Goal: Complete application form

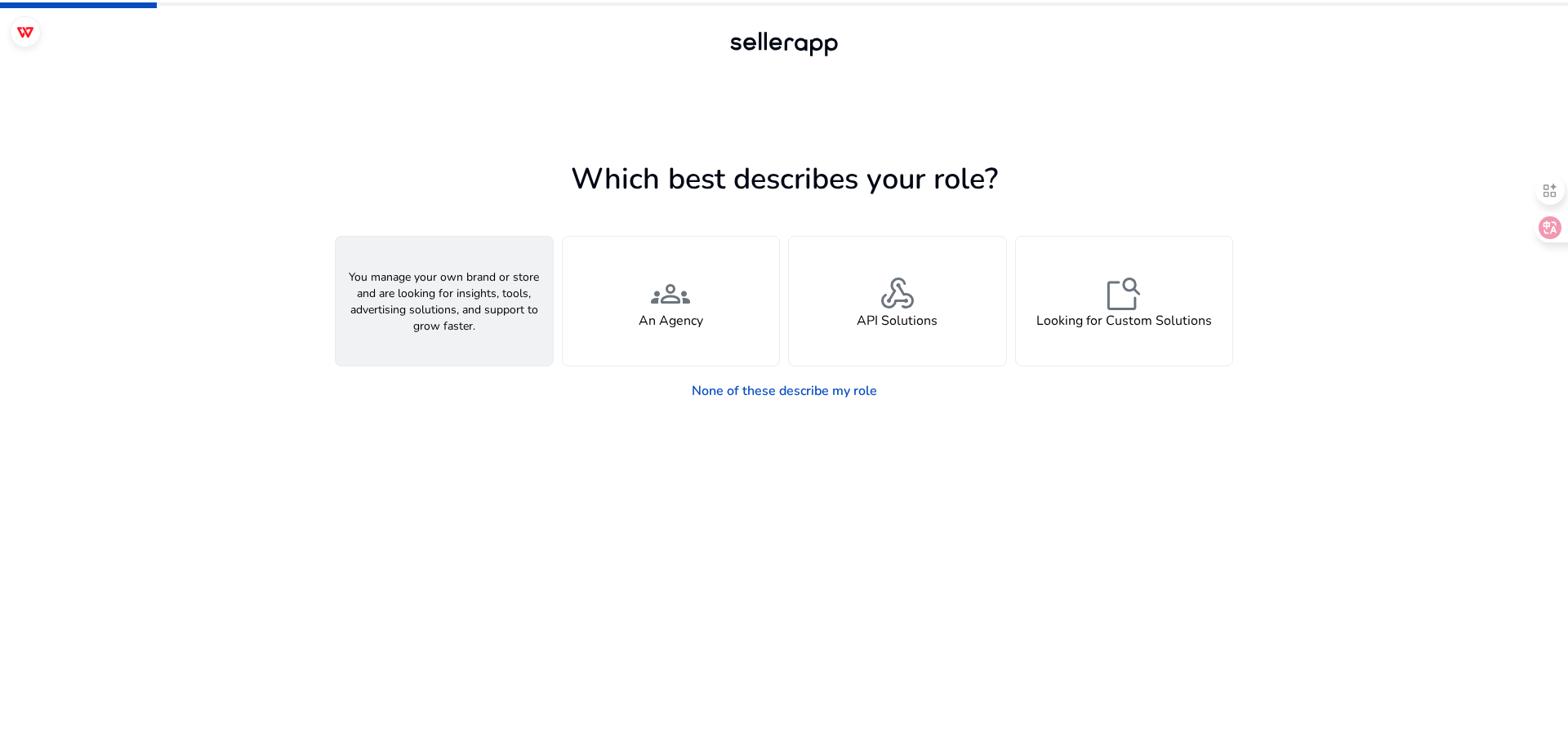
click at [545, 237] on div "person A Seller" at bounding box center [444, 301] width 217 height 129
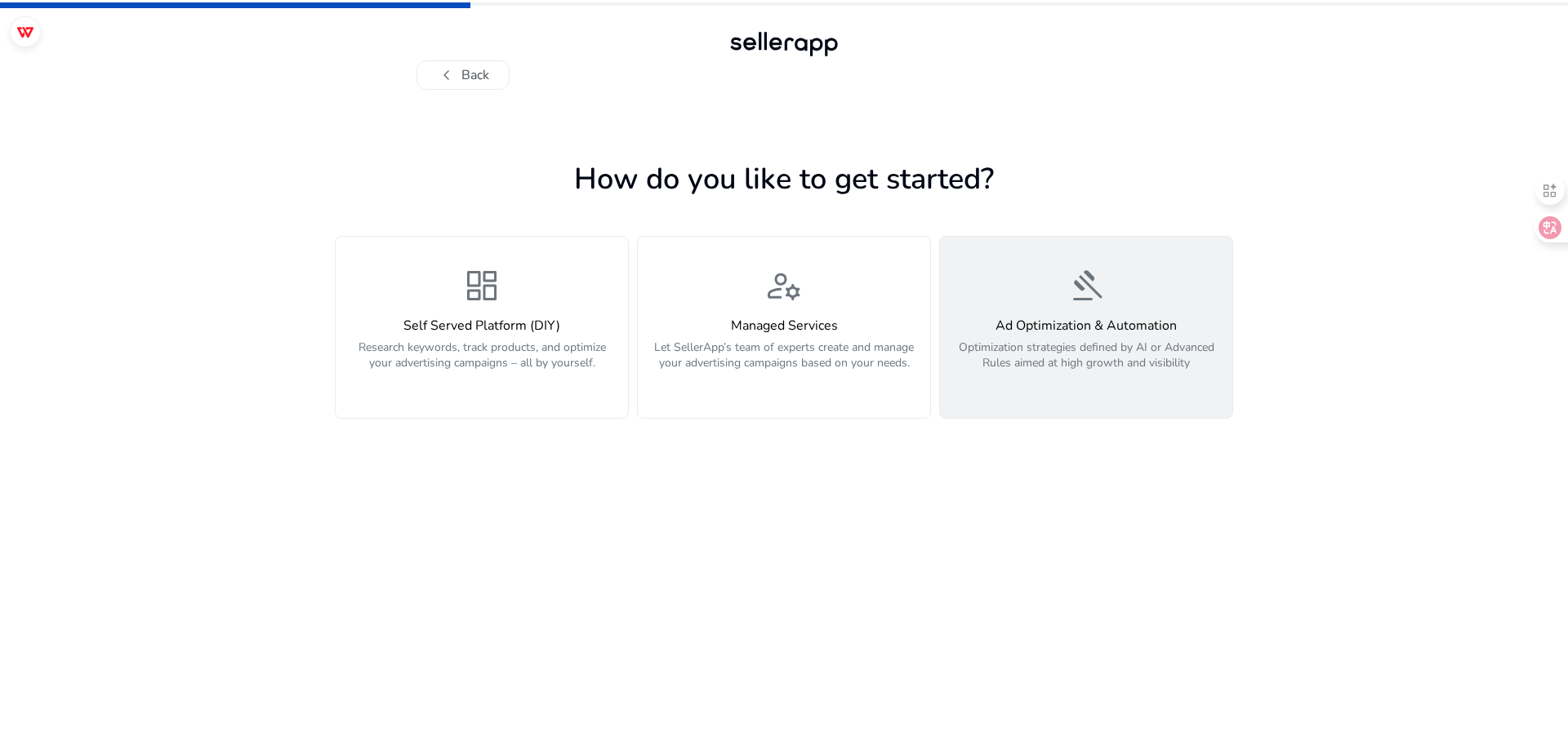
click at [1035, 340] on p "Optimization strategies defined by AI or Advanced Rules aimed at high growth an…" at bounding box center [1086, 364] width 273 height 49
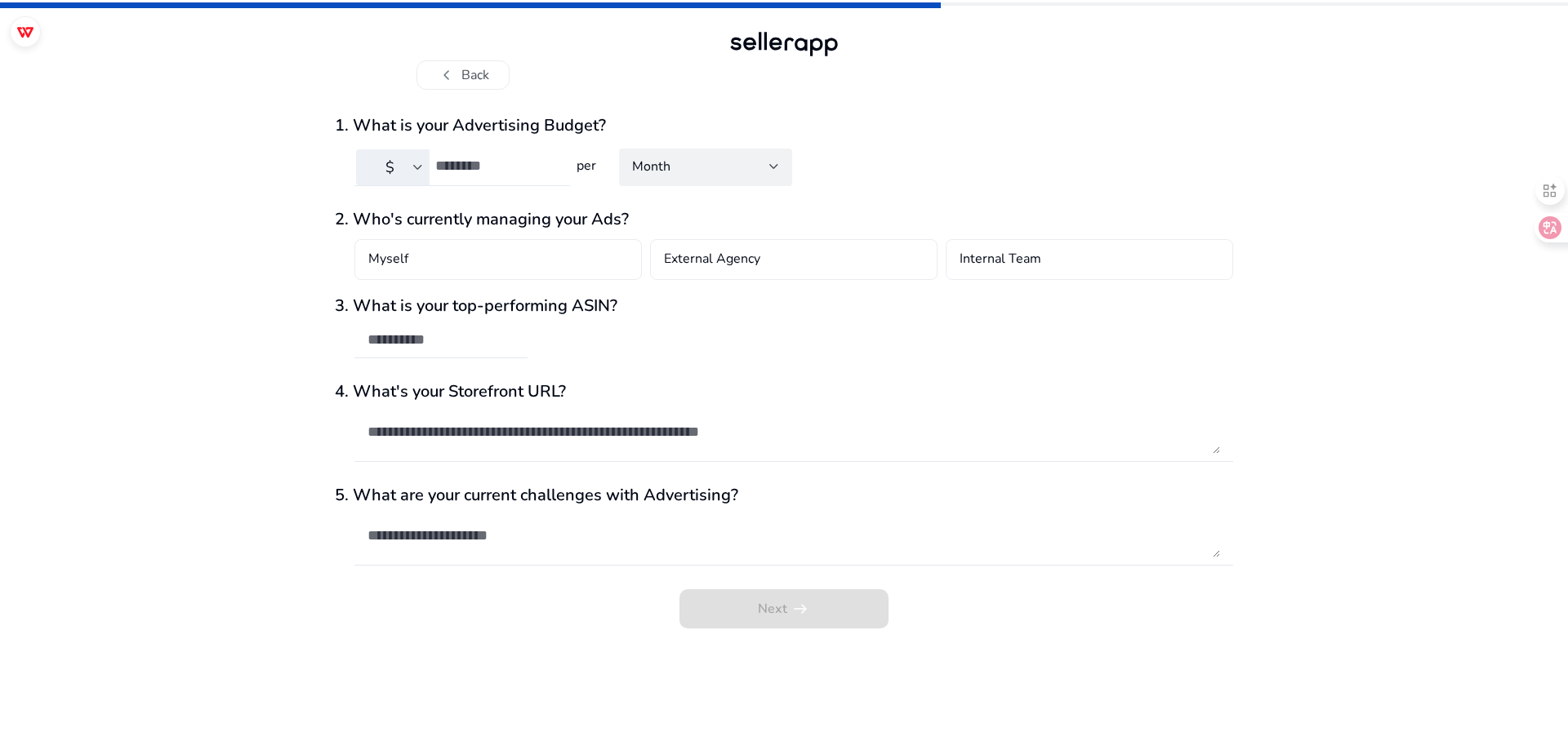
click at [437, 149] on div at bounding box center [497, 166] width 122 height 36
click at [460, 157] on input "number" at bounding box center [497, 166] width 122 height 18
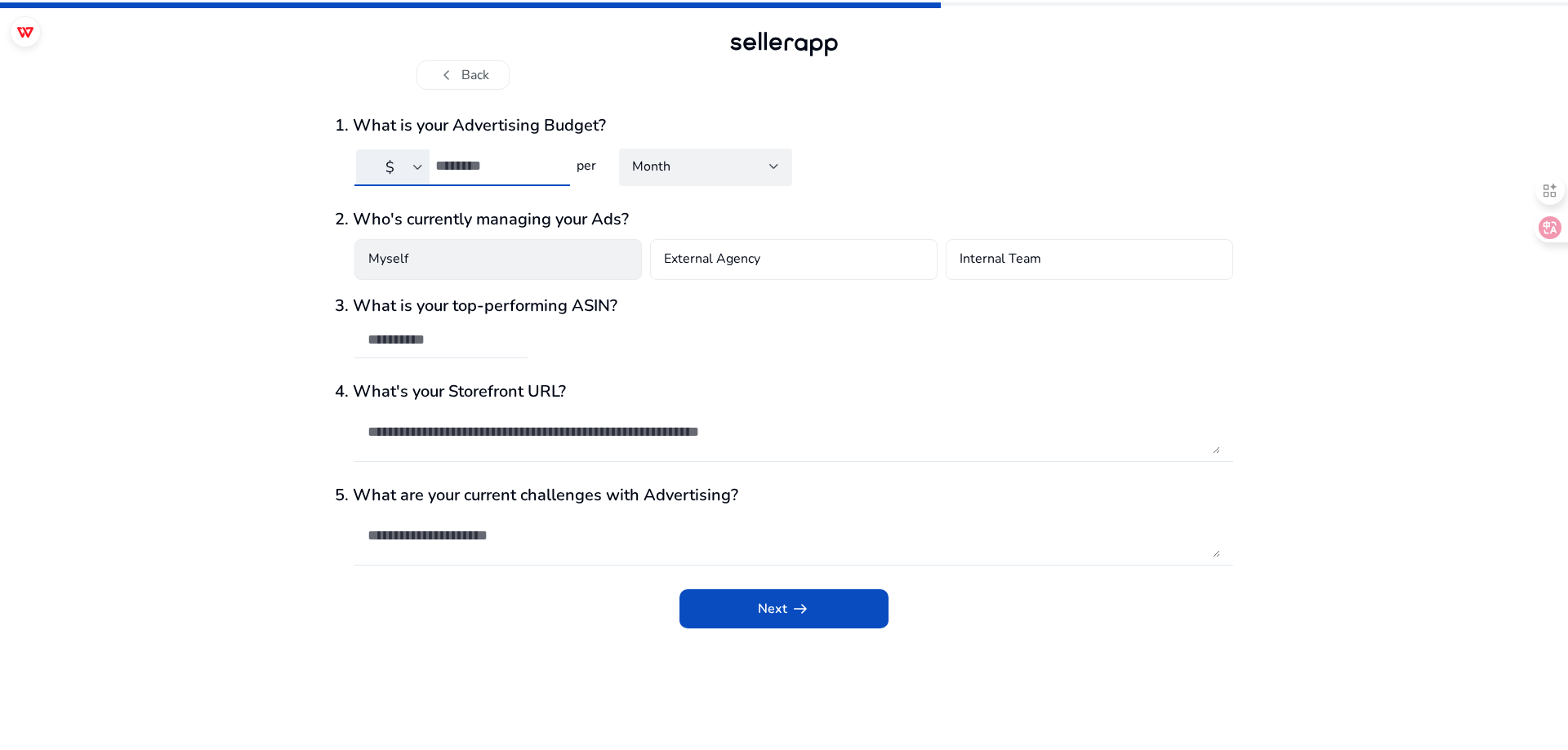
type input "***"
click at [528, 240] on div "Myself" at bounding box center [499, 260] width 288 height 41
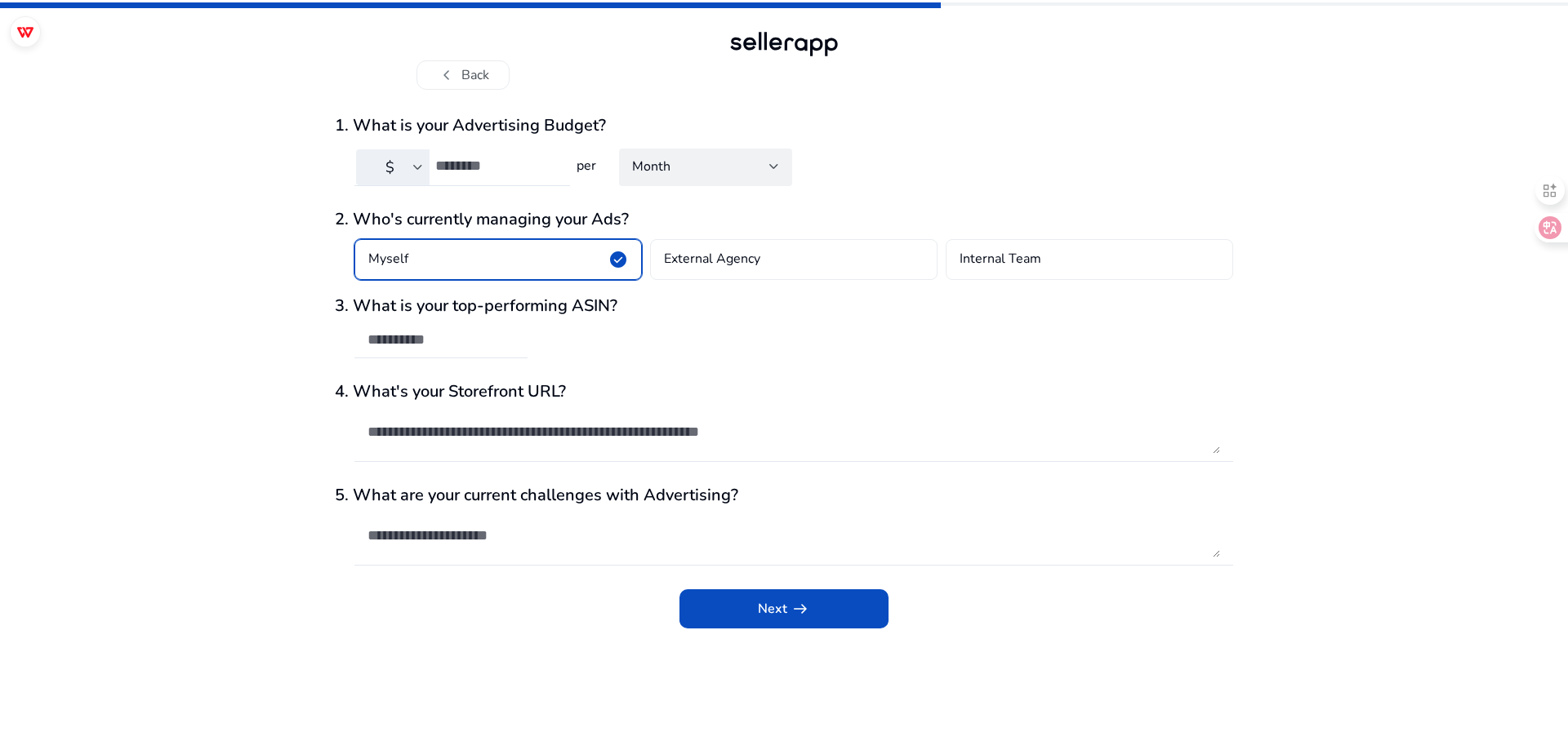
click at [762, 590] on span "submit" at bounding box center [784, 609] width 209 height 39
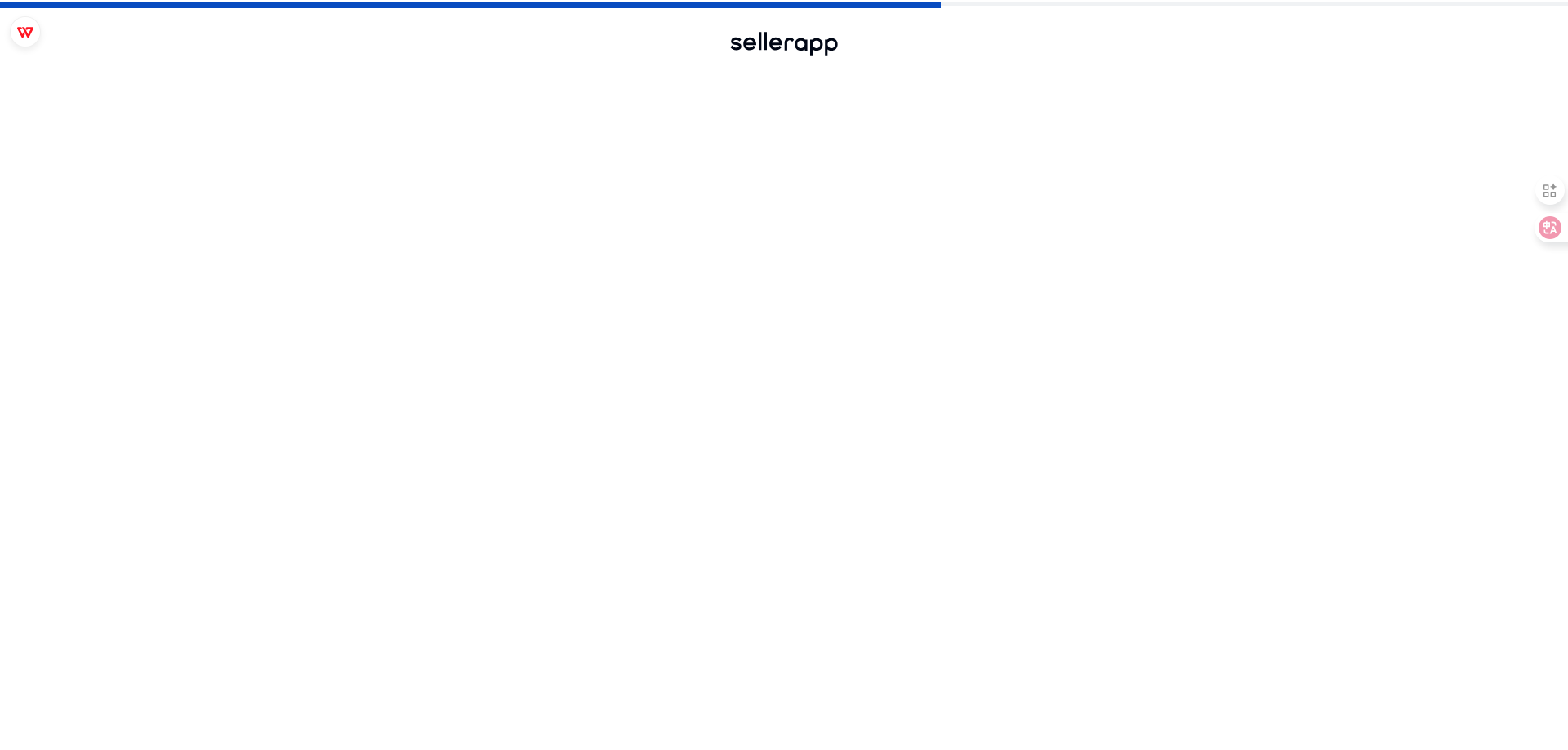
click at [782, 605] on div at bounding box center [794, 613] width 879 height 17
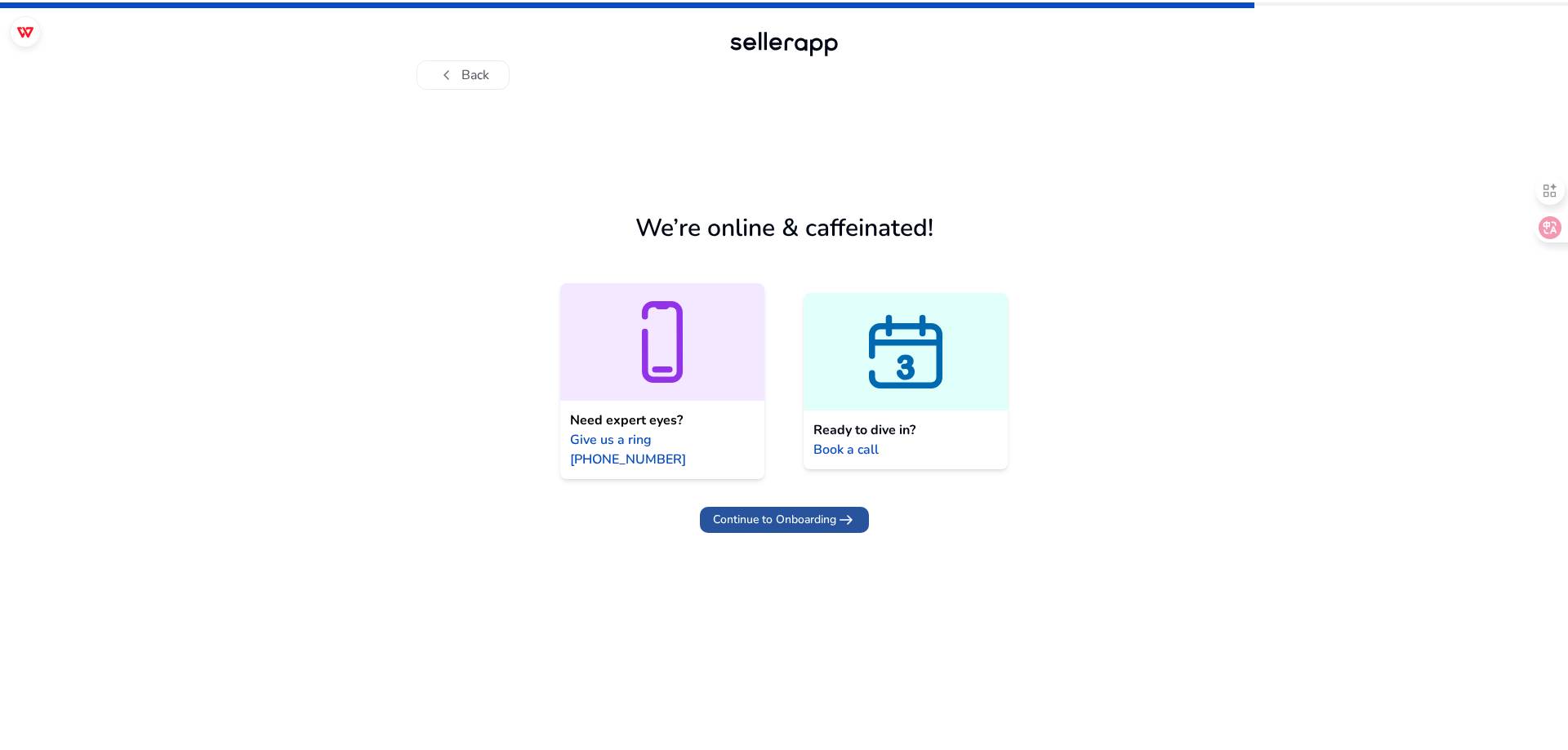
click at [814, 511] on span "Continue to Onboarding" at bounding box center [775, 520] width 124 height 17
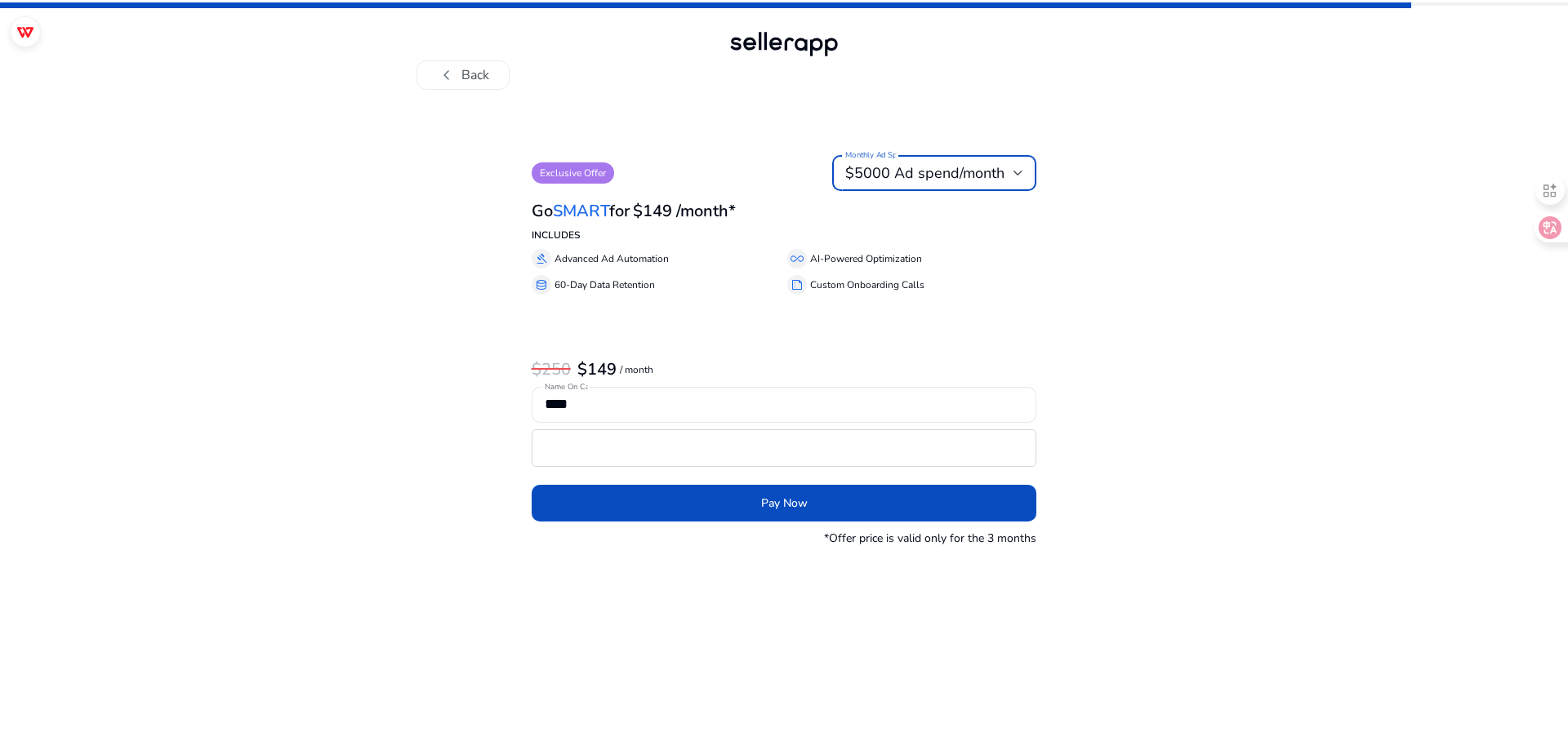
click at [995, 163] on span "$5000 Ad spend/month" at bounding box center [925, 172] width 160 height 19
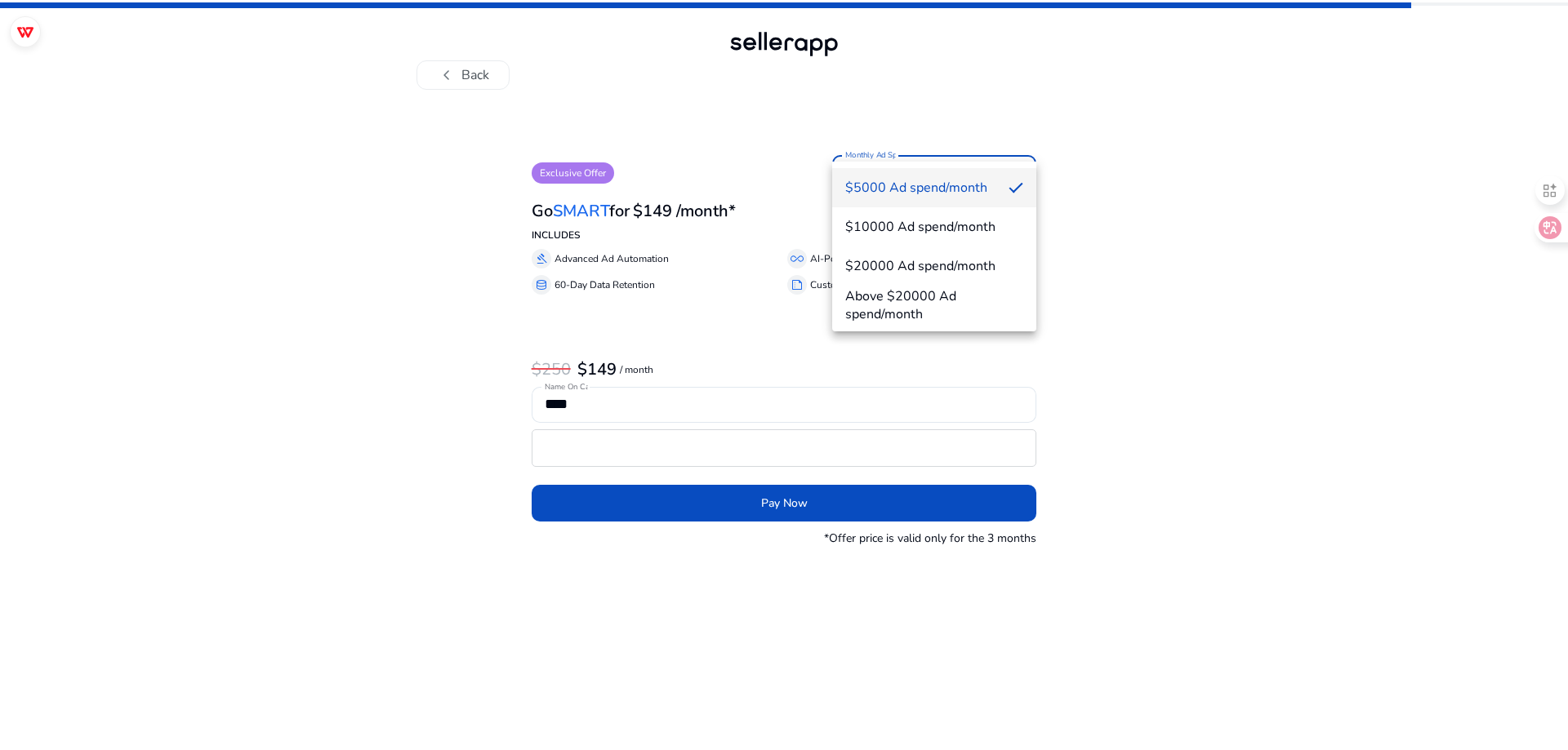
click at [1111, 110] on div at bounding box center [784, 375] width 1568 height 750
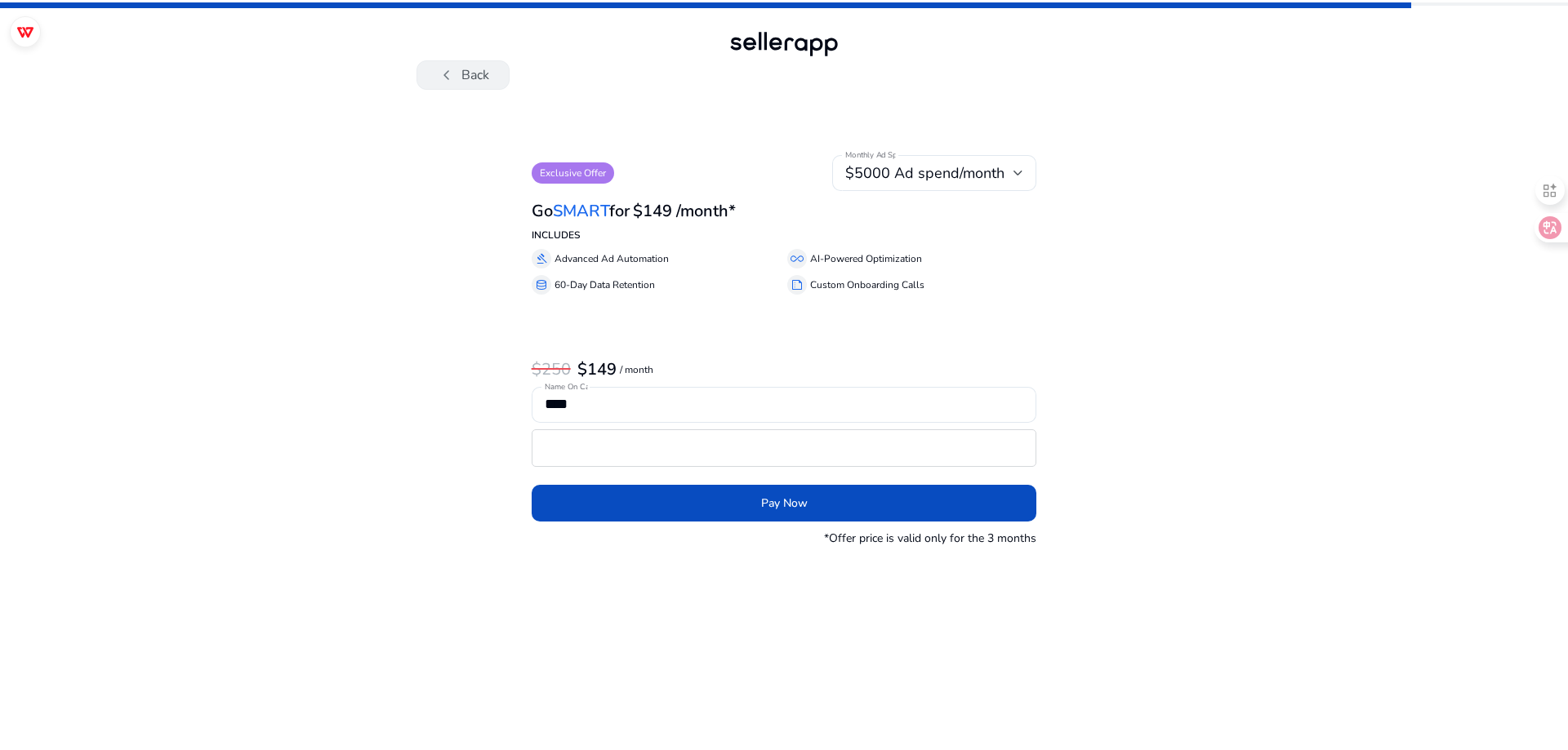
click at [467, 74] on button "chevron_left Back" at bounding box center [463, 75] width 93 height 30
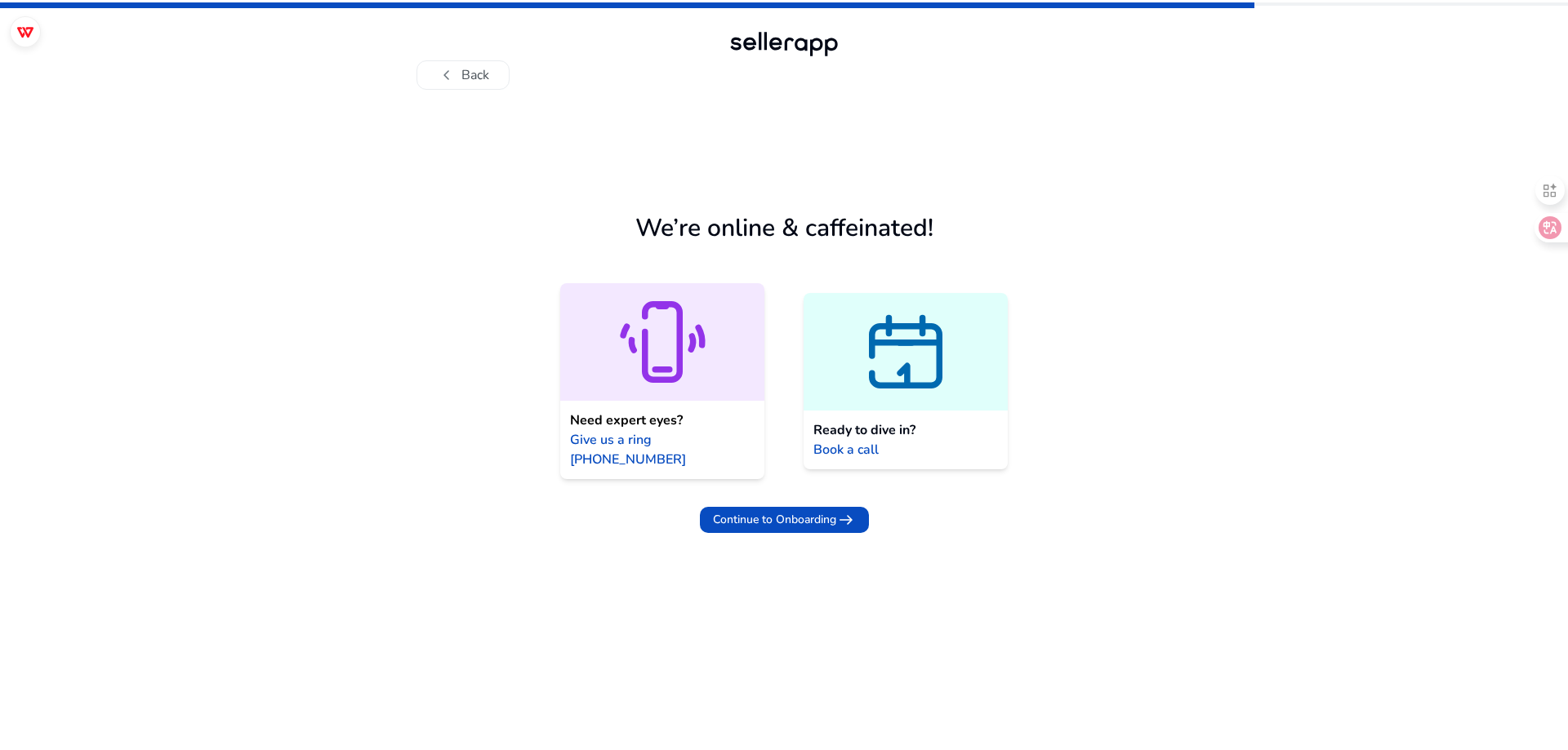
click at [467, 74] on button "chevron_left Back" at bounding box center [463, 75] width 93 height 30
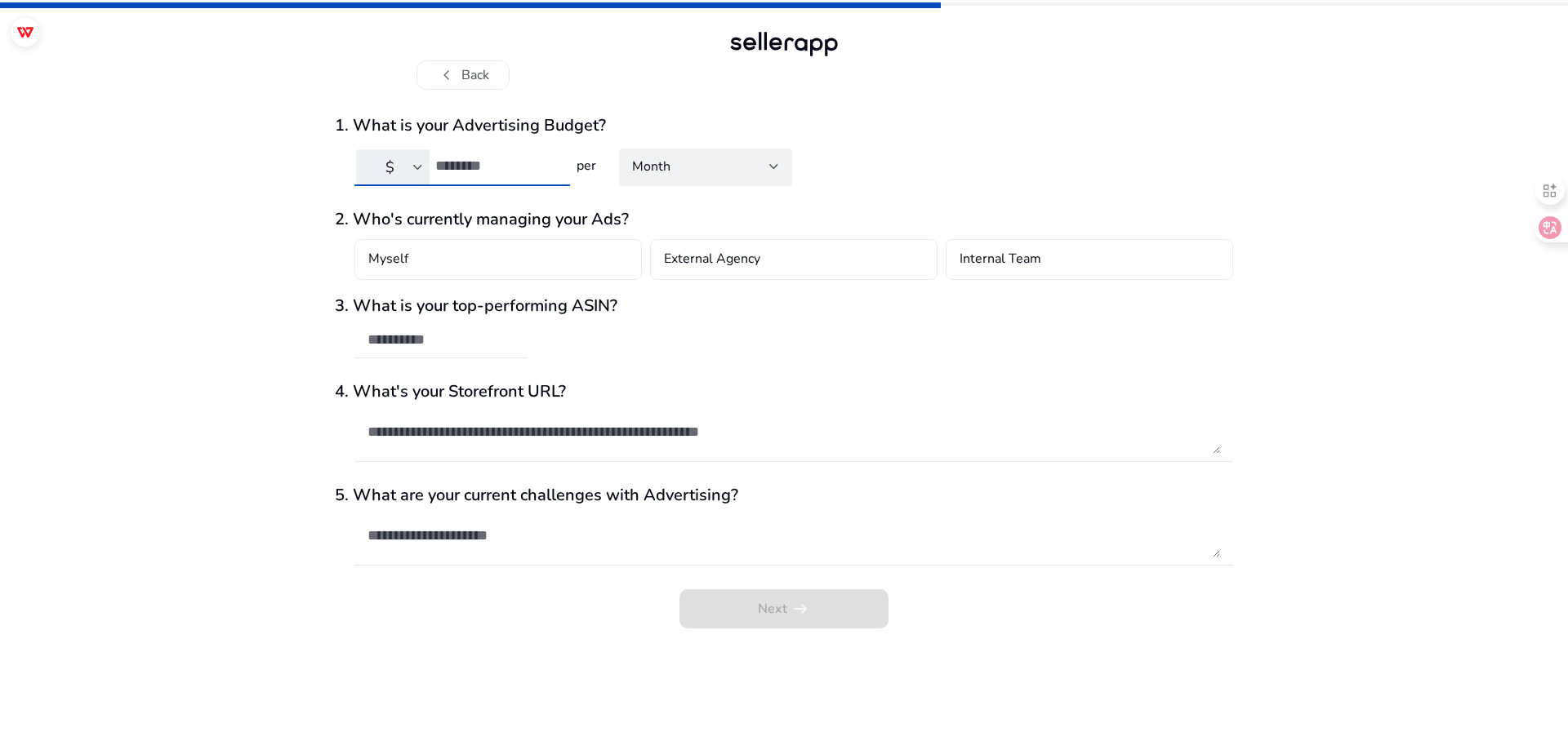
click at [455, 157] on input "number" at bounding box center [497, 166] width 122 height 18
type input "*"
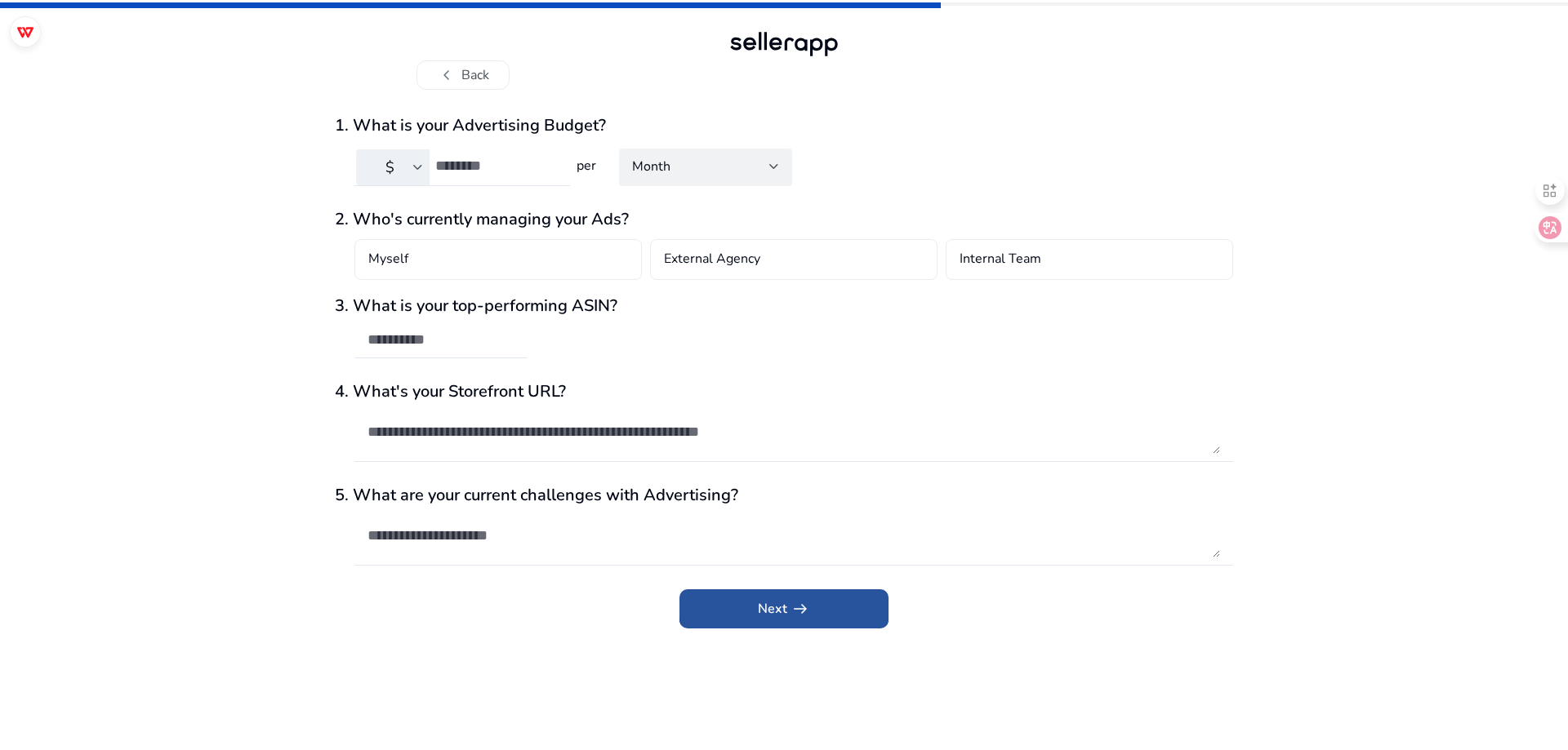
click at [832, 590] on span "submit" at bounding box center [784, 609] width 209 height 39
click at [832, 590] on div "Next arrow_right_alt" at bounding box center [784, 614] width 899 height 49
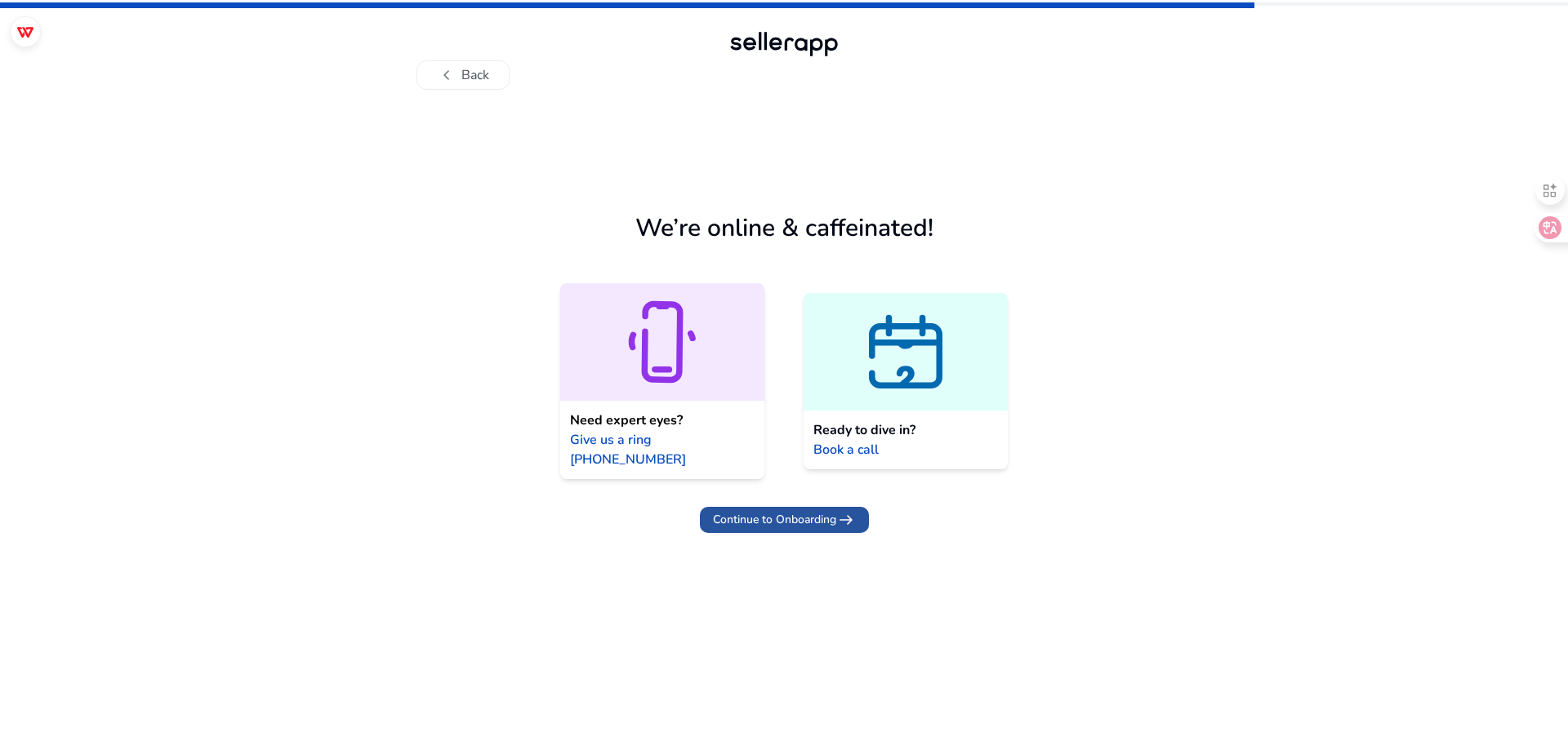
click at [811, 511] on span "Continue to Onboarding" at bounding box center [775, 520] width 124 height 17
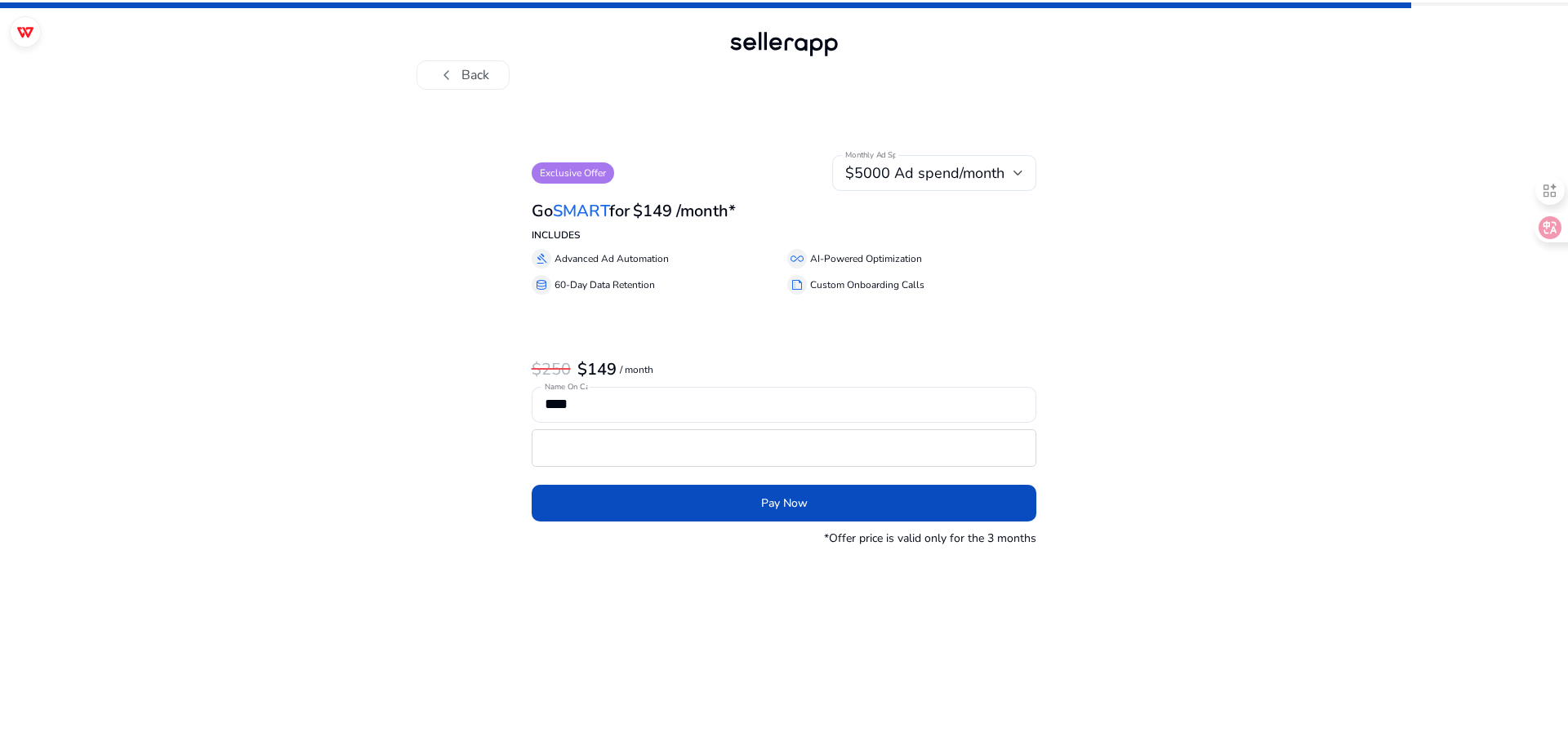
click at [947, 191] on div "Go SMART for $149 /month*" at bounding box center [784, 209] width 506 height 37
click at [962, 163] on span "$5000 Ad spend/month" at bounding box center [925, 172] width 160 height 19
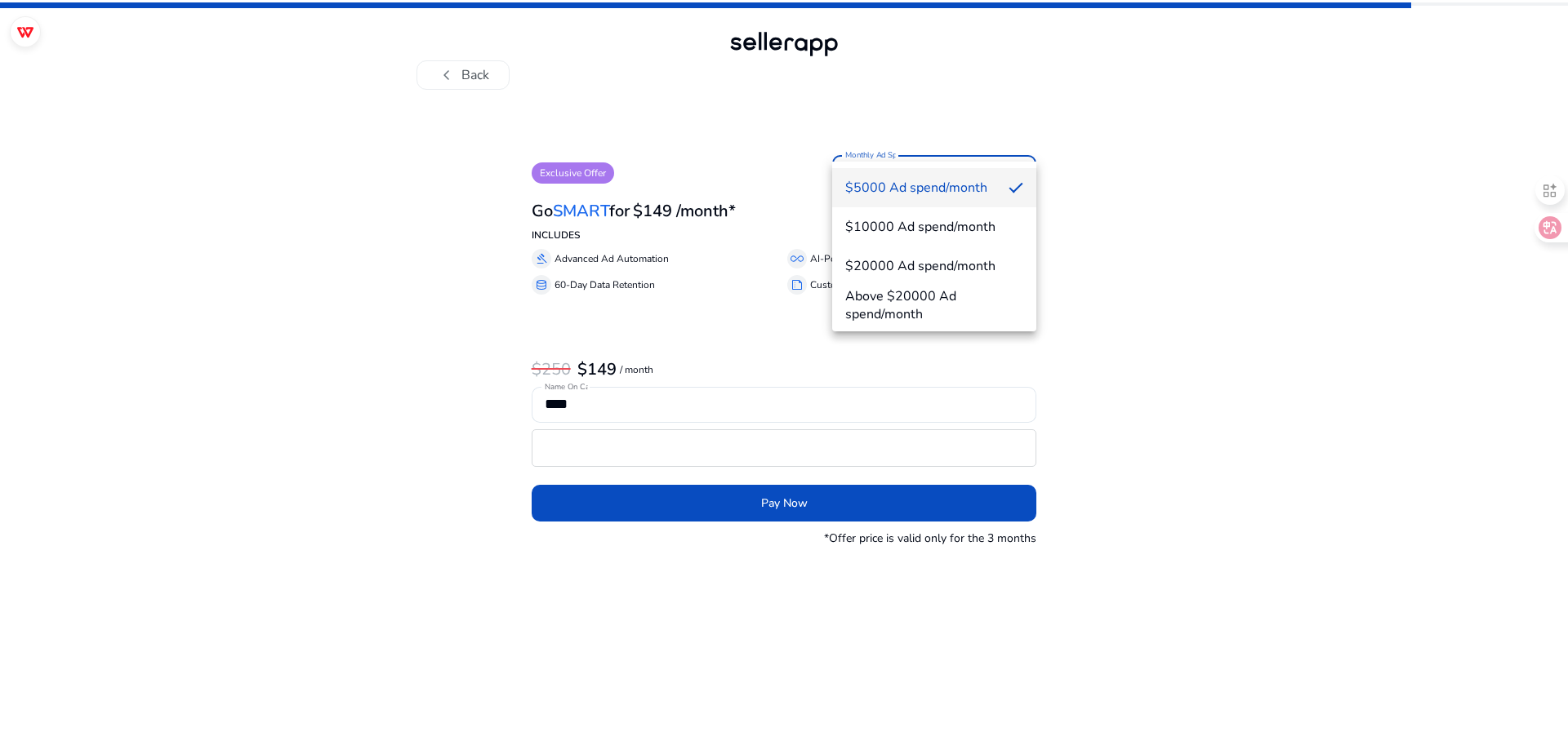
click at [1108, 174] on div at bounding box center [784, 375] width 1568 height 750
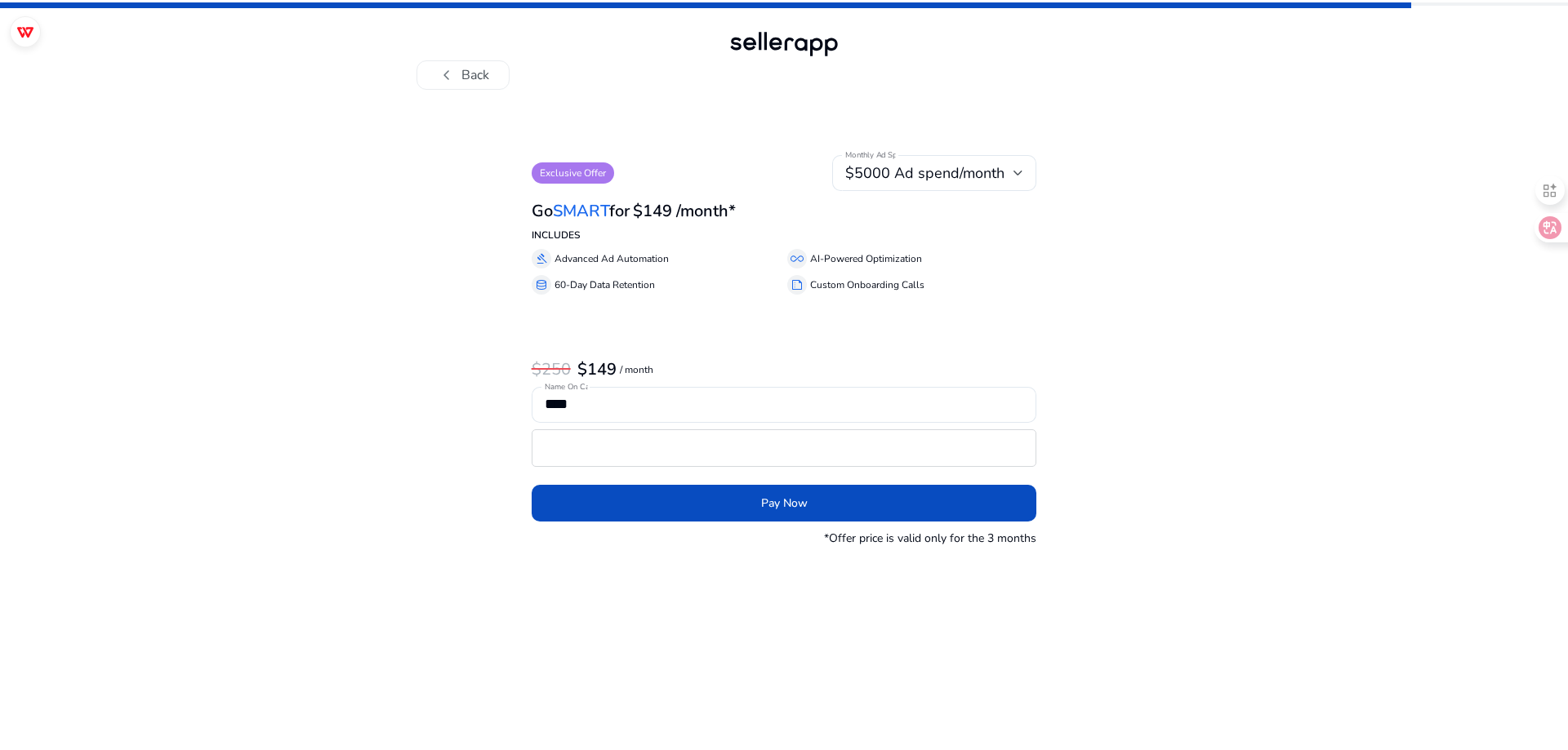
click at [656, 274] on div "Exclusive Offer Monthly Ad Spend $5000 Ad spend/month Go SMART for $149 /month*…" at bounding box center [784, 351] width 506 height 392
click at [580, 162] on p "Exclusive Offer" at bounding box center [573, 172] width 83 height 21
click at [1259, 607] on div "chevron_left Back Exclusive Offer Monthly Ad Spend $5000 Ad spend/month Go SMAR…" at bounding box center [784, 375] width 1568 height 750
